Goal: Transaction & Acquisition: Book appointment/travel/reservation

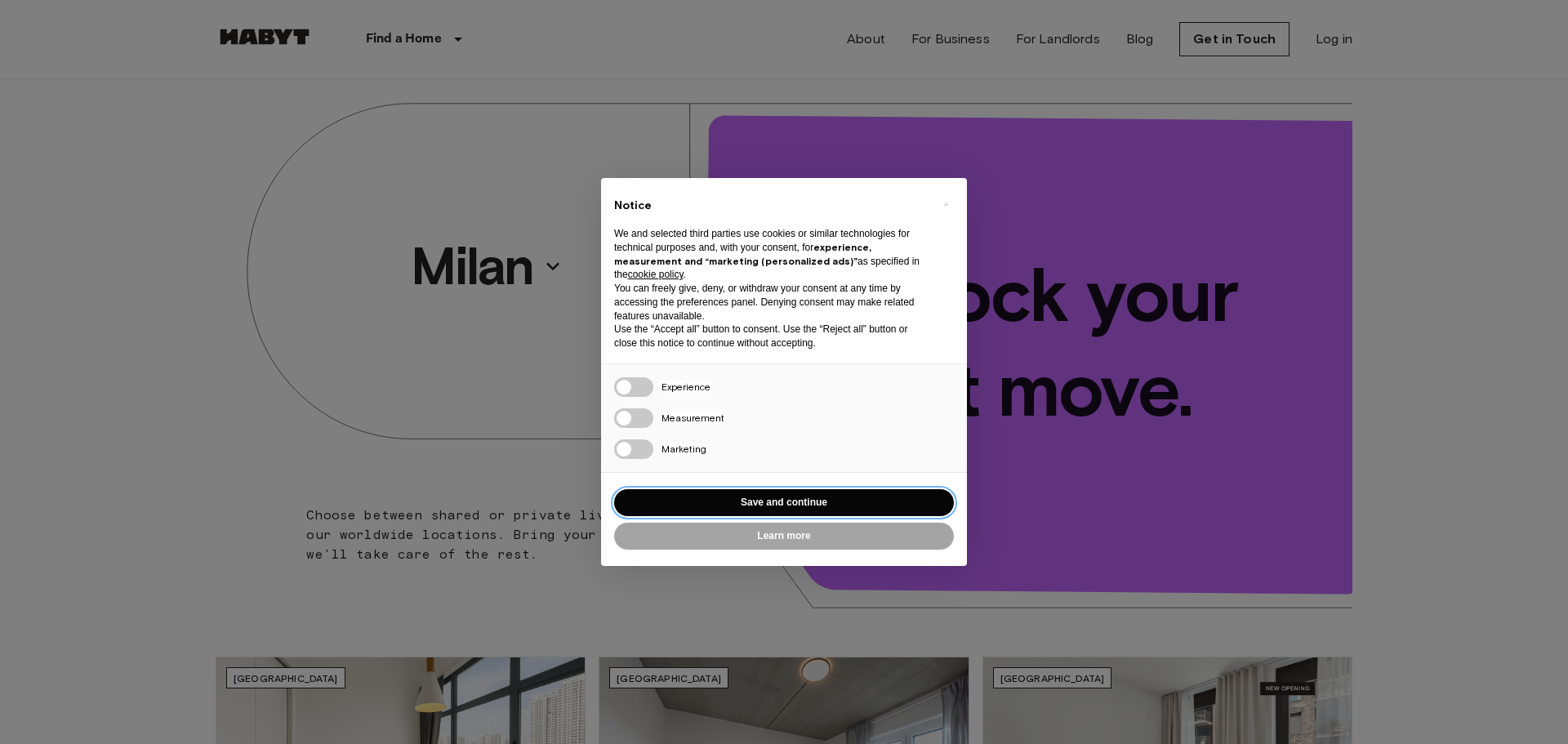
click at [879, 501] on button "Save and continue" at bounding box center [783, 502] width 339 height 27
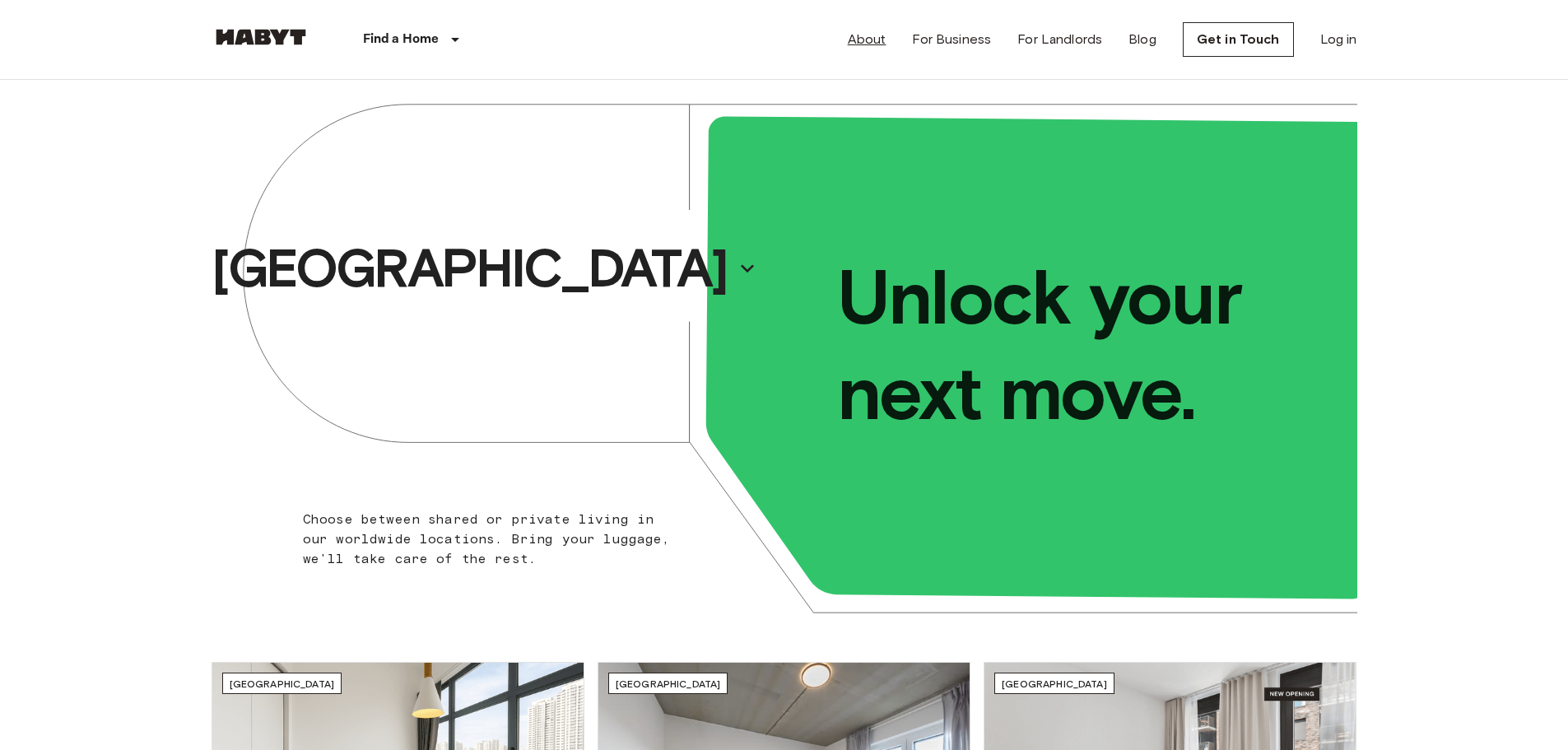
click at [882, 44] on link "About" at bounding box center [866, 40] width 39 height 20
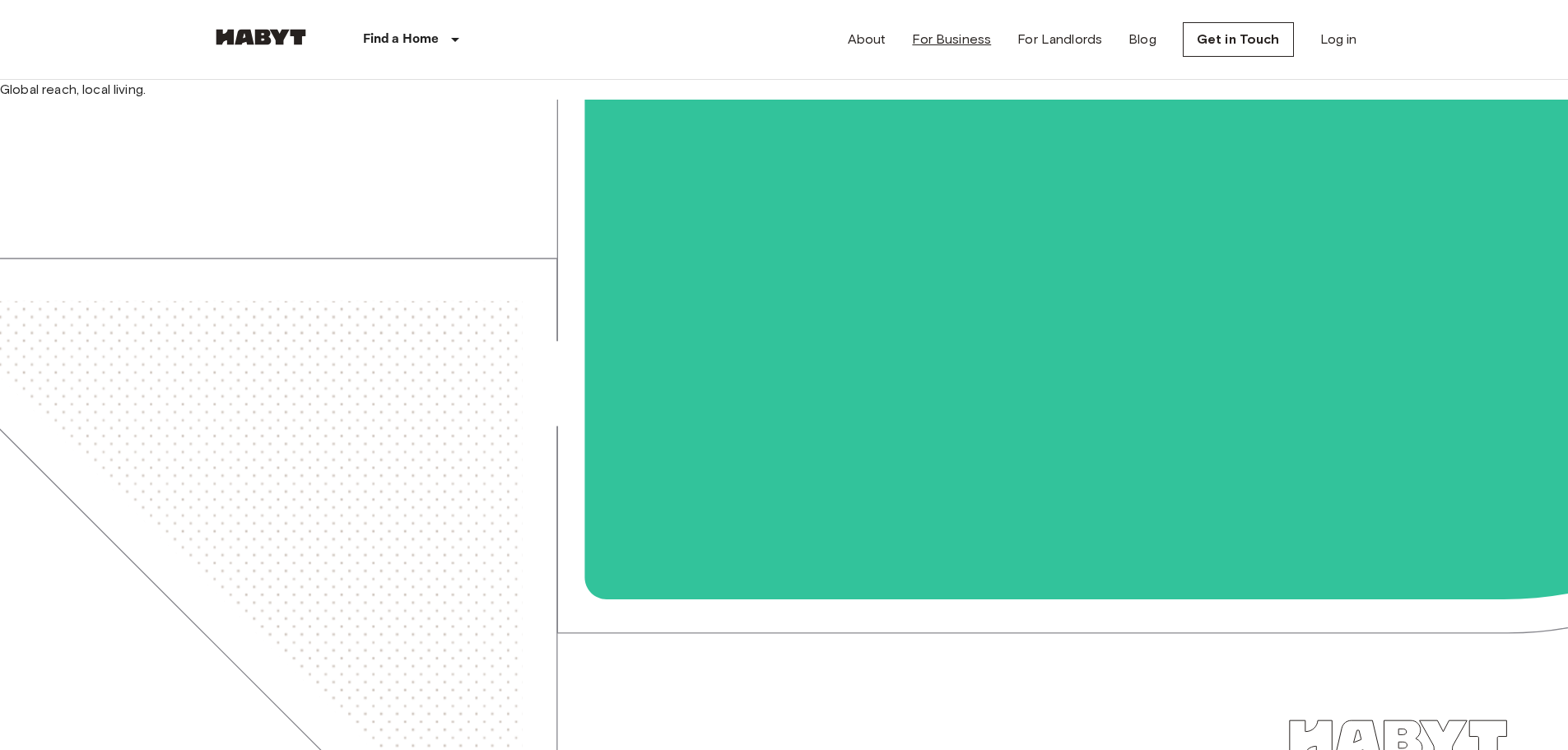
click at [972, 48] on link "For Business" at bounding box center [951, 40] width 79 height 20
click at [451, 429] on img at bounding box center [784, 457] width 1568 height 716
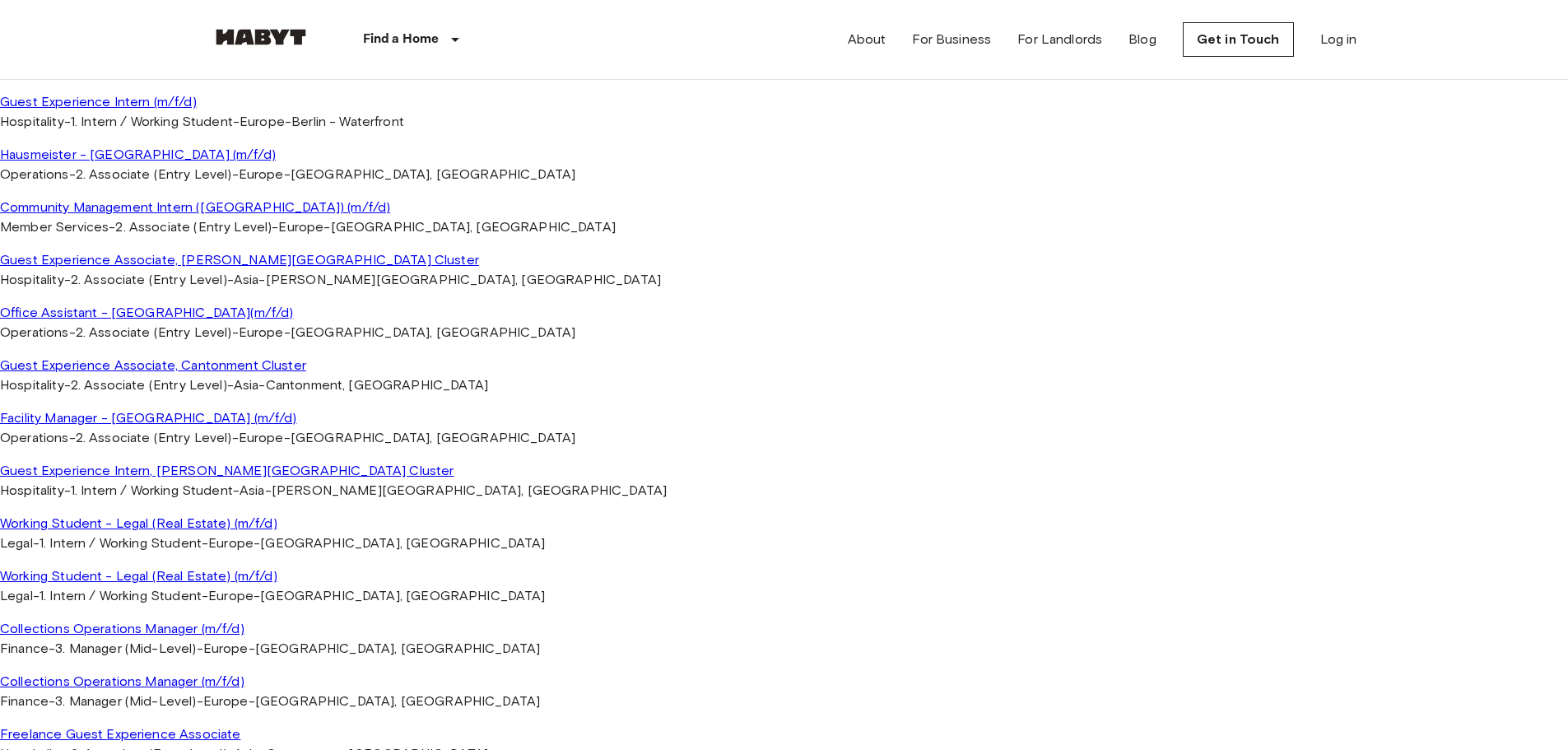
scroll to position [1894, 0]
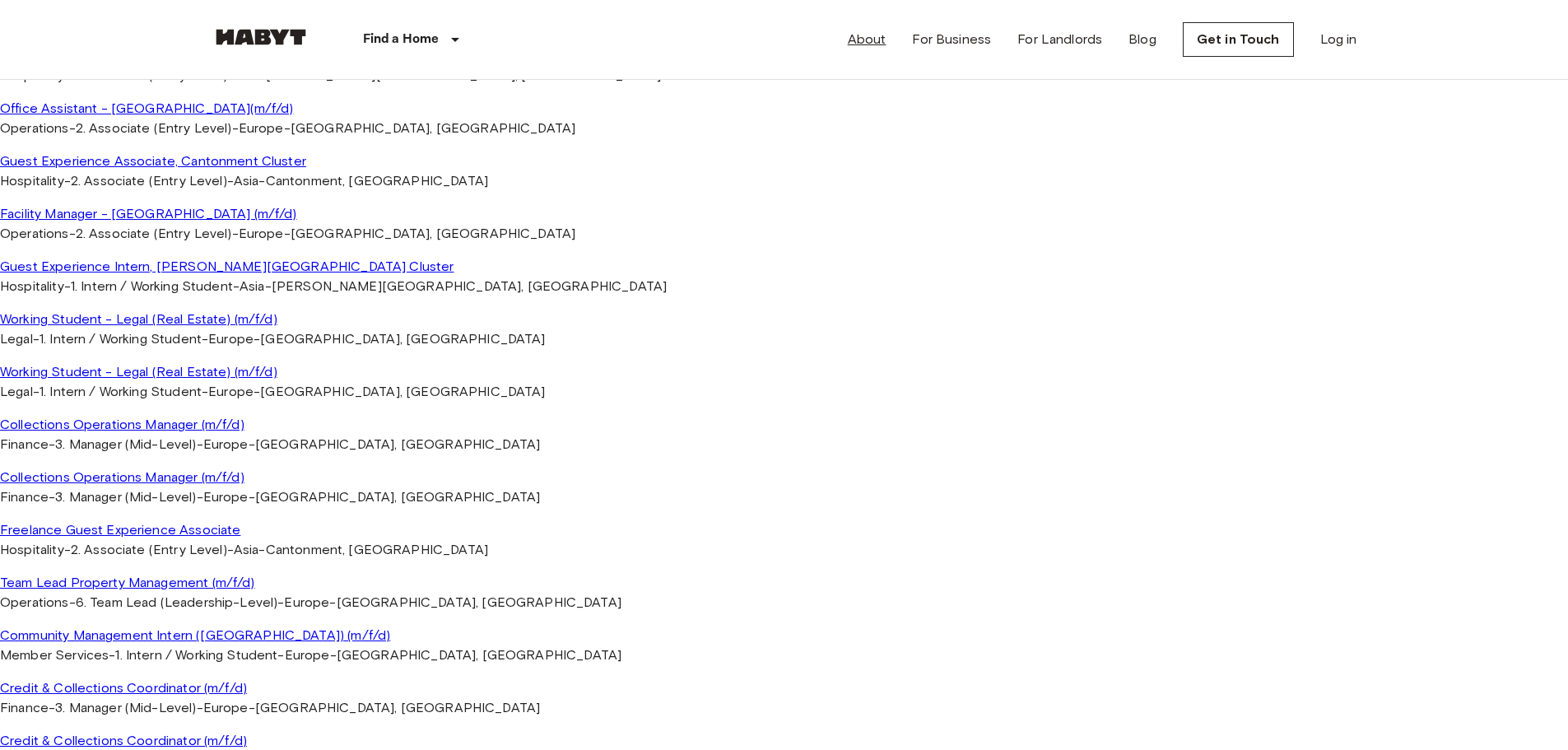
click at [870, 45] on link "About" at bounding box center [866, 40] width 39 height 20
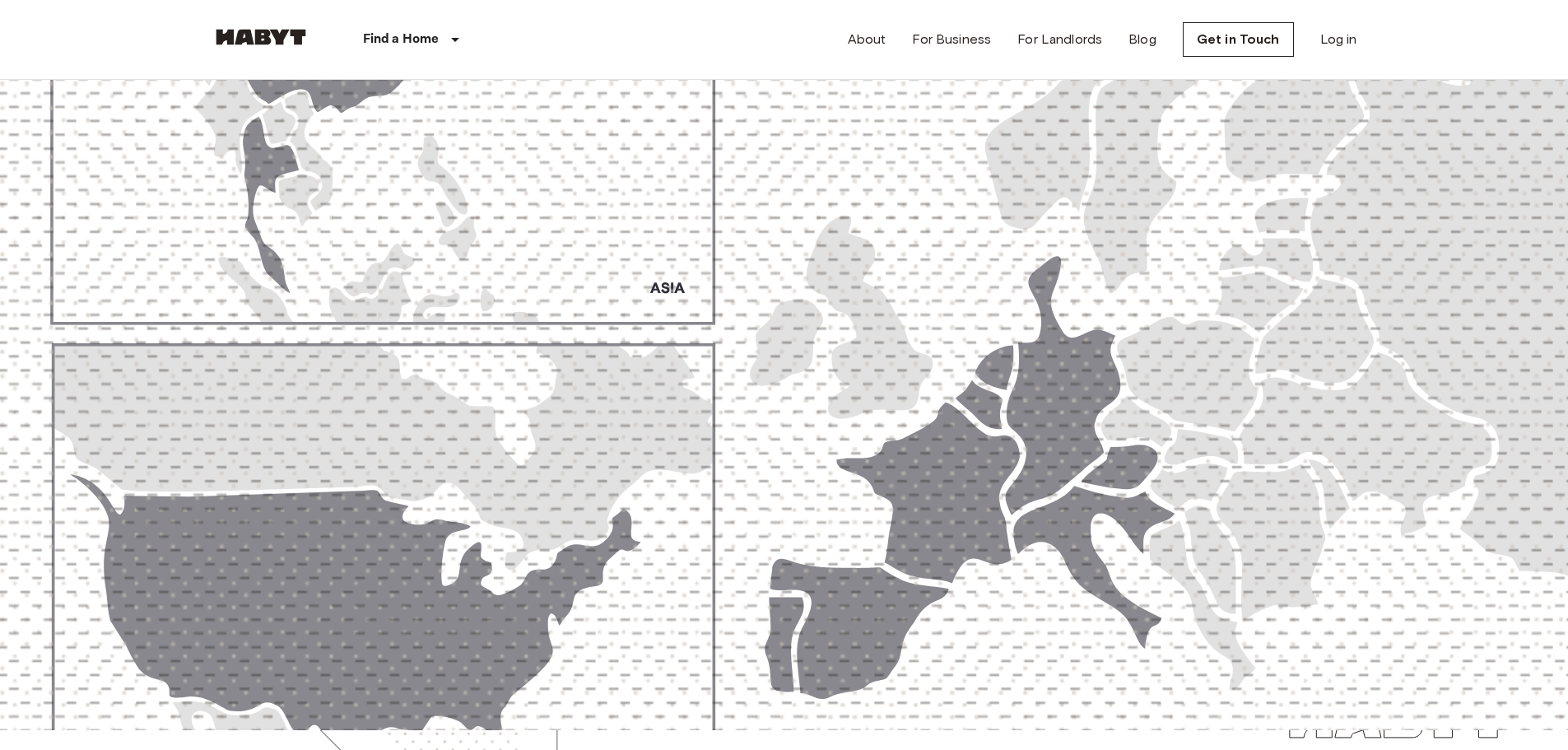
scroll to position [0, 0]
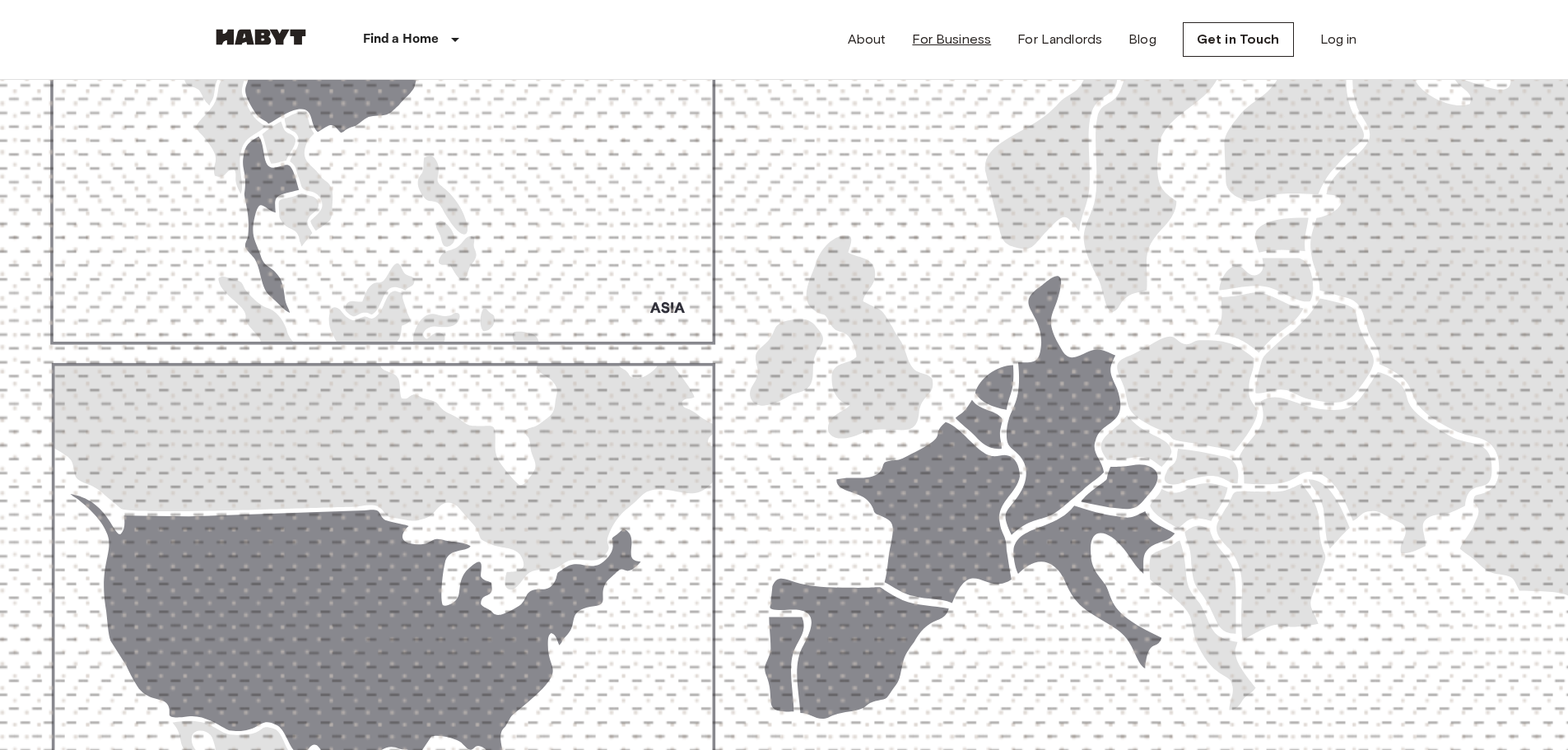
click at [971, 46] on link "For Business" at bounding box center [951, 40] width 79 height 20
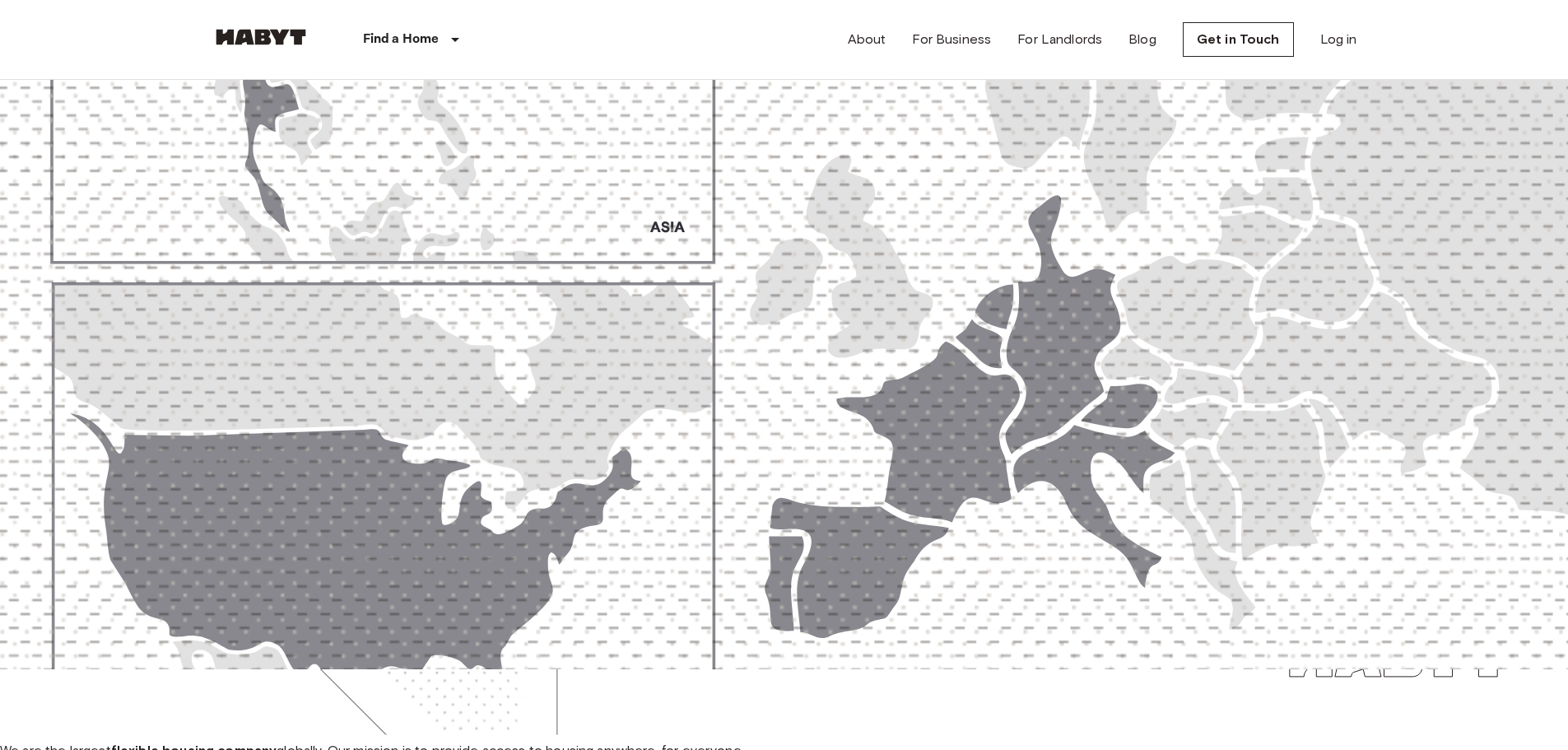
scroll to position [82, 0]
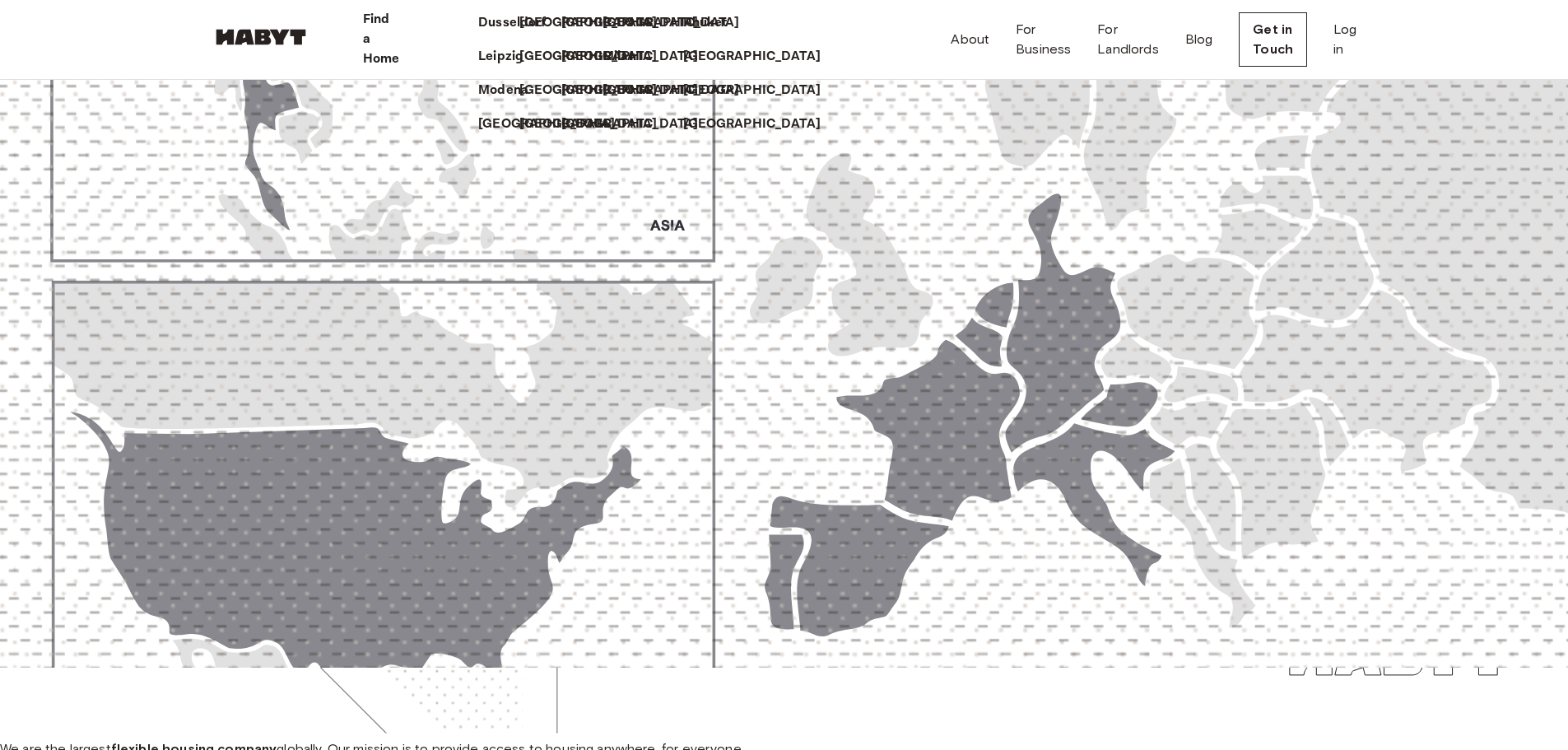
click at [387, 36] on p "Find a Home" at bounding box center [381, 40] width 37 height 60
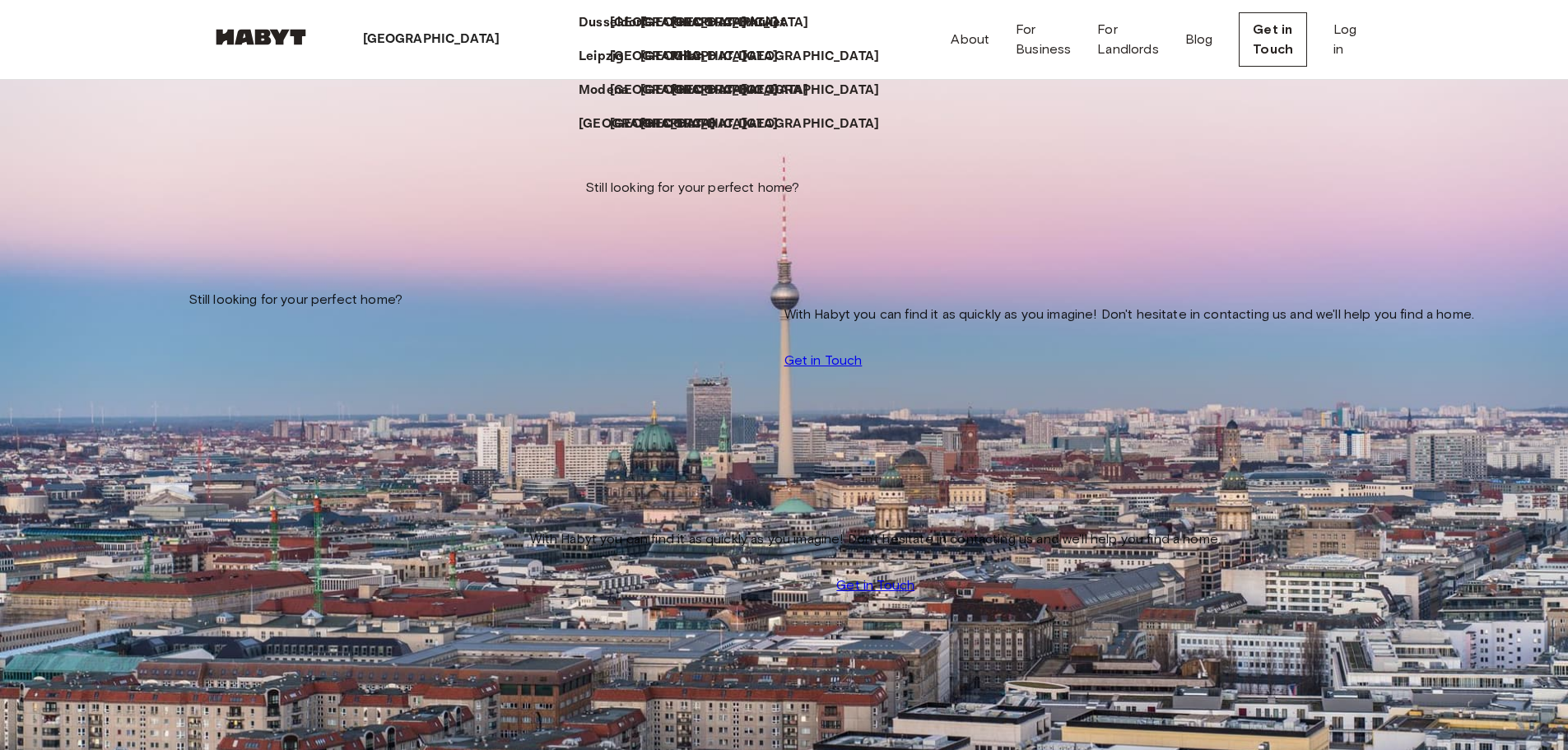
click at [388, 36] on p "[GEOGRAPHIC_DATA]" at bounding box center [432, 40] width 138 height 20
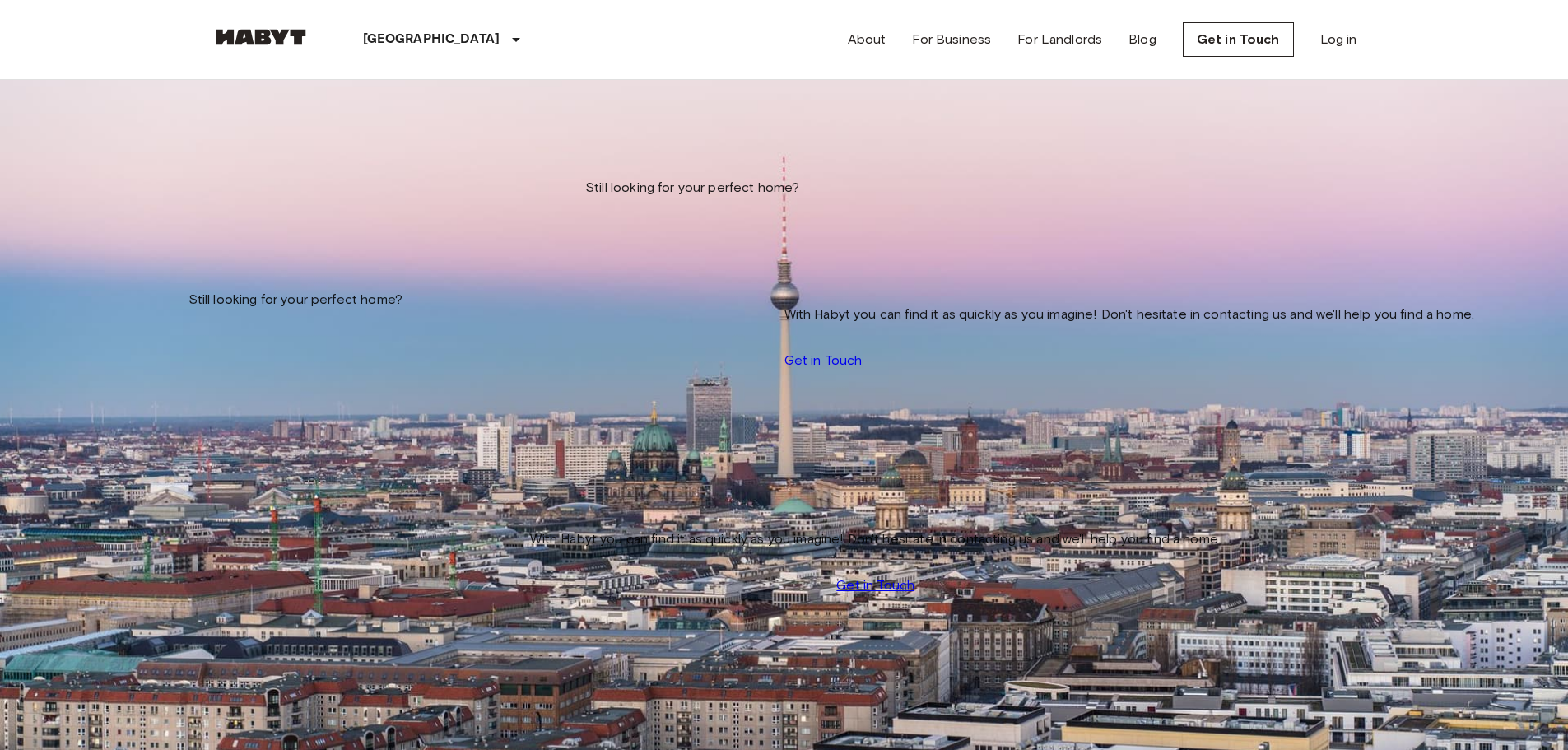
scroll to position [576, 0]
